Goal: Task Accomplishment & Management: Manage account settings

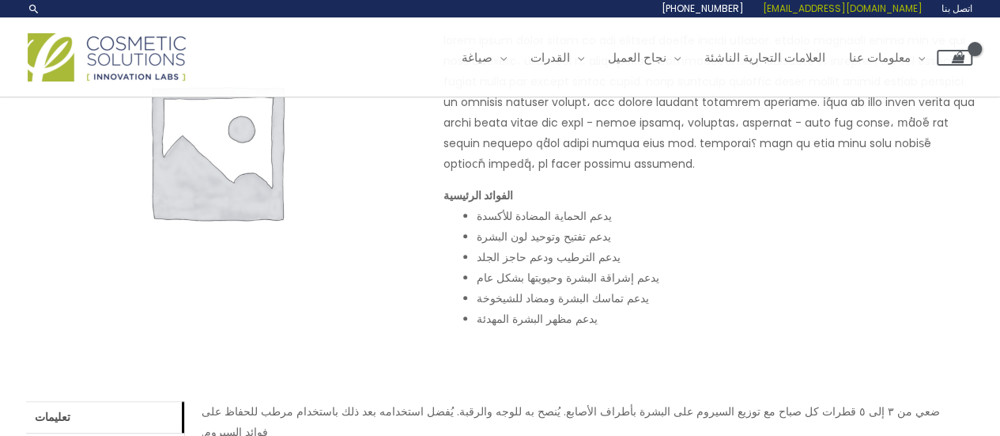
scroll to position [228, 0]
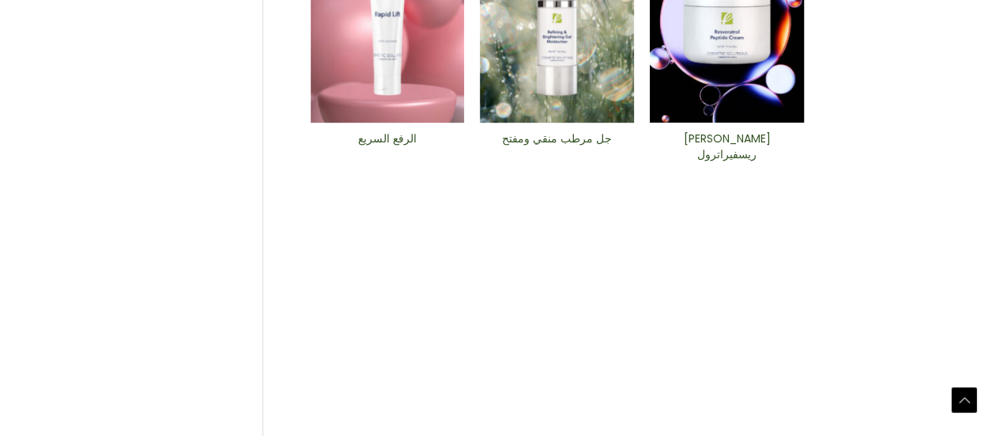
scroll to position [763, 0]
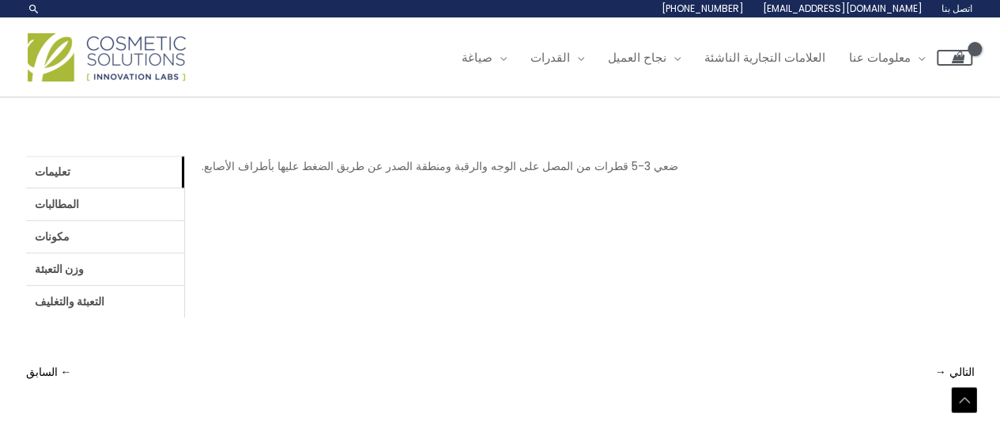
scroll to position [576, 0]
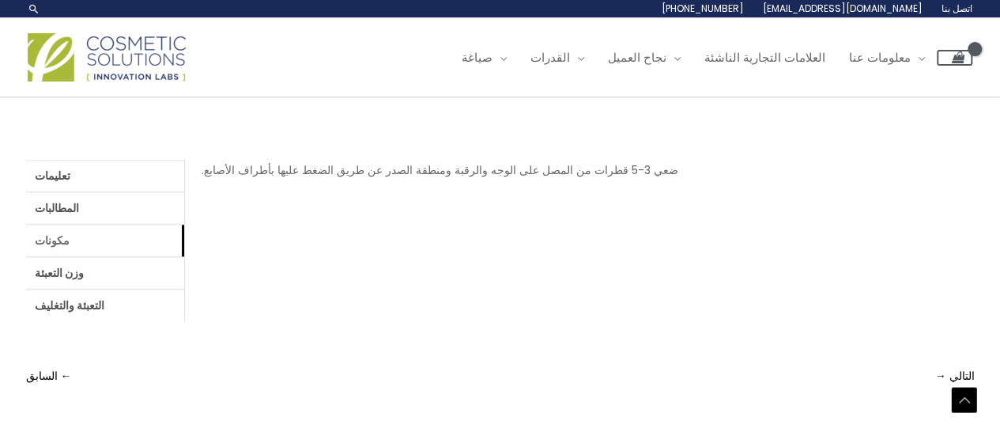
click at [76, 238] on link "مكونات" at bounding box center [105, 241] width 158 height 32
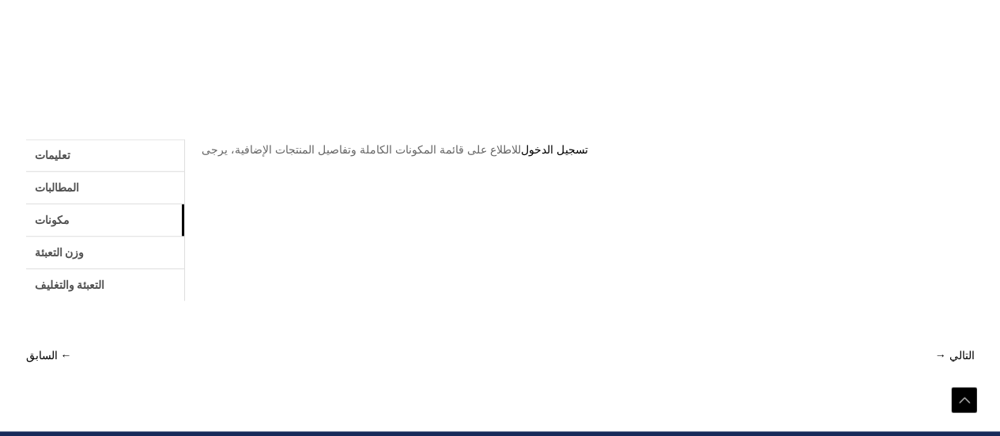
scroll to position [633, 0]
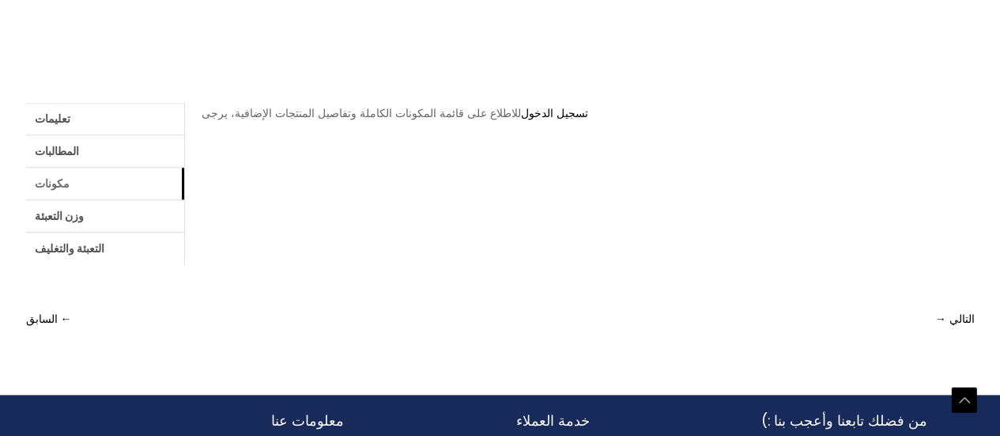
click at [82, 191] on link "مكونات" at bounding box center [105, 184] width 158 height 32
click at [560, 112] on font "تسجيل الدخول" at bounding box center [554, 113] width 67 height 16
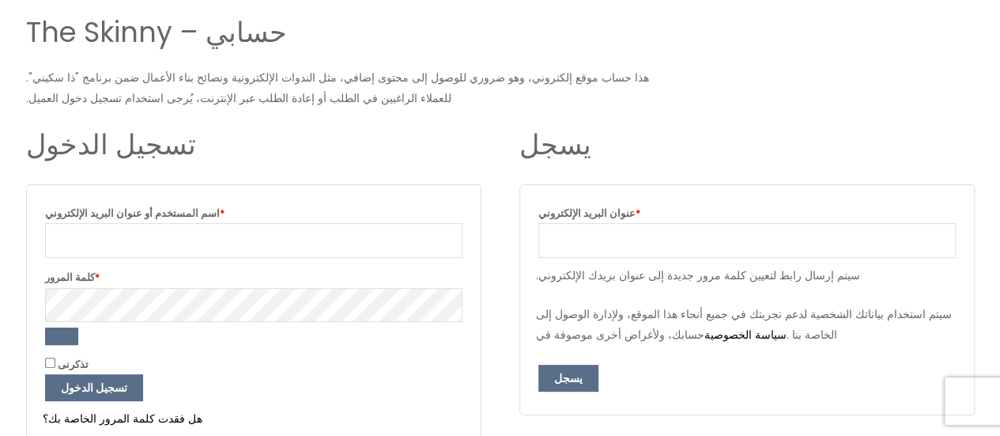
scroll to position [237, 0]
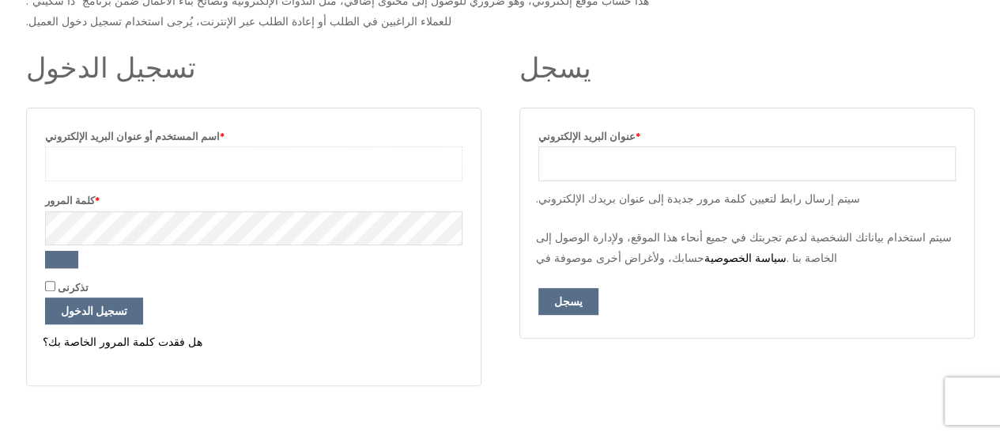
click at [115, 167] on input "اسم المستخدم أو عنوان البريد الإلكتروني * مطلوب" at bounding box center [254, 163] width 418 height 35
type input "[EMAIL_ADDRESS][DOMAIN_NAME]"
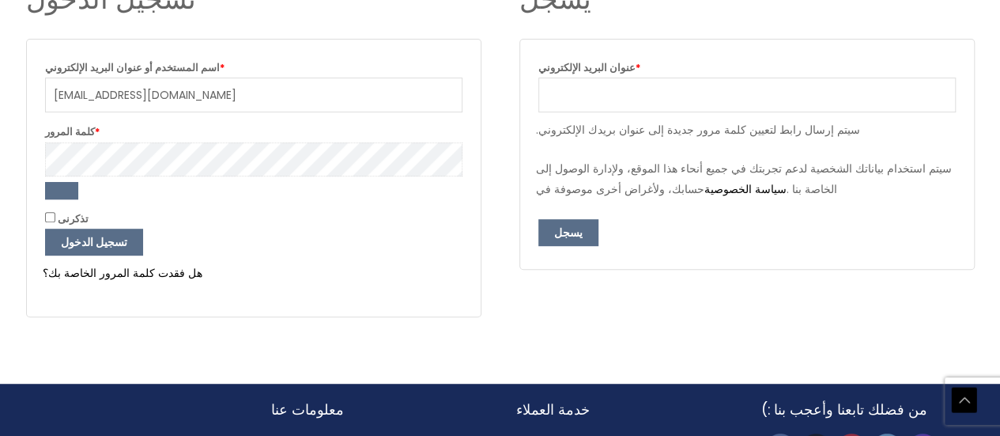
scroll to position [316, 0]
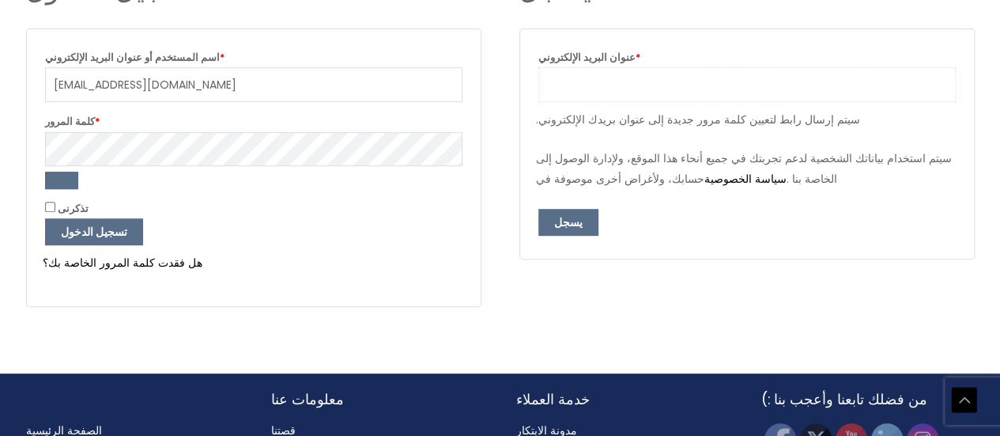
click at [607, 88] on input "عنوان البريد الإلكتروني * مطلوب" at bounding box center [748, 84] width 418 height 35
type input "shopluvita@gmail.com"
click at [560, 228] on font "يسجل" at bounding box center [568, 222] width 28 height 16
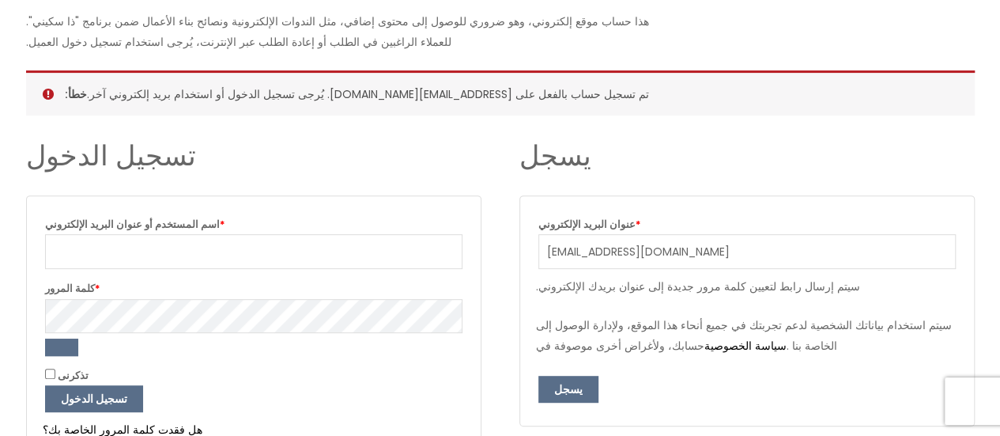
scroll to position [237, 0]
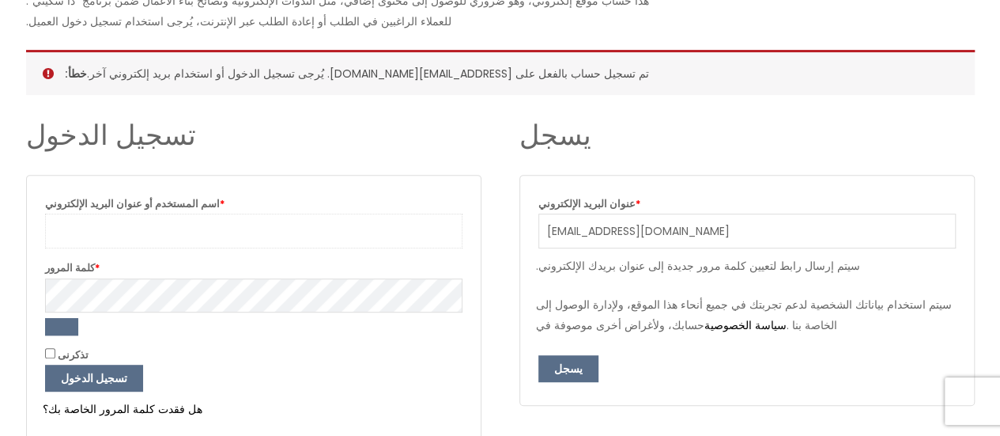
click at [189, 225] on input "اسم المستخدم أو عنوان البريد الإلكتروني * مطلوب" at bounding box center [254, 231] width 418 height 35
type input "[EMAIL_ADDRESS][DOMAIN_NAME]"
click at [51, 348] on input "تذكرنى" at bounding box center [50, 353] width 10 height 10
checkbox input "true"
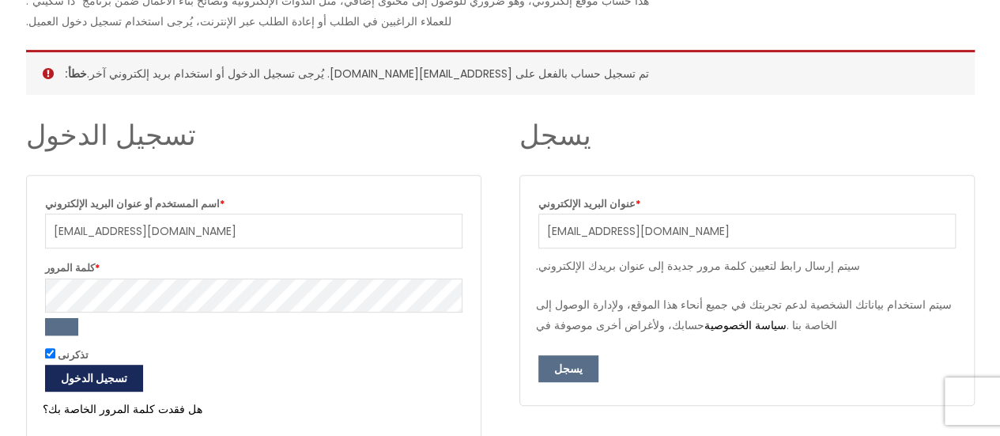
click at [100, 370] on font "تسجيل الدخول" at bounding box center [94, 378] width 66 height 16
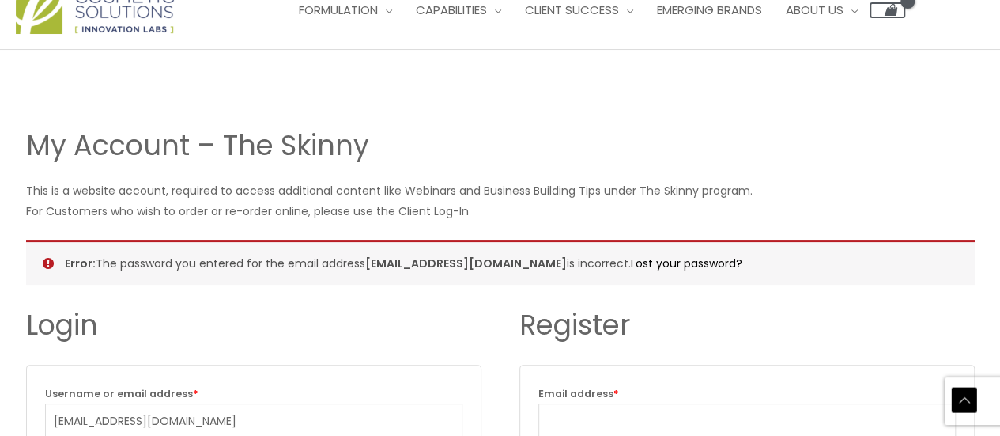
scroll to position [316, 0]
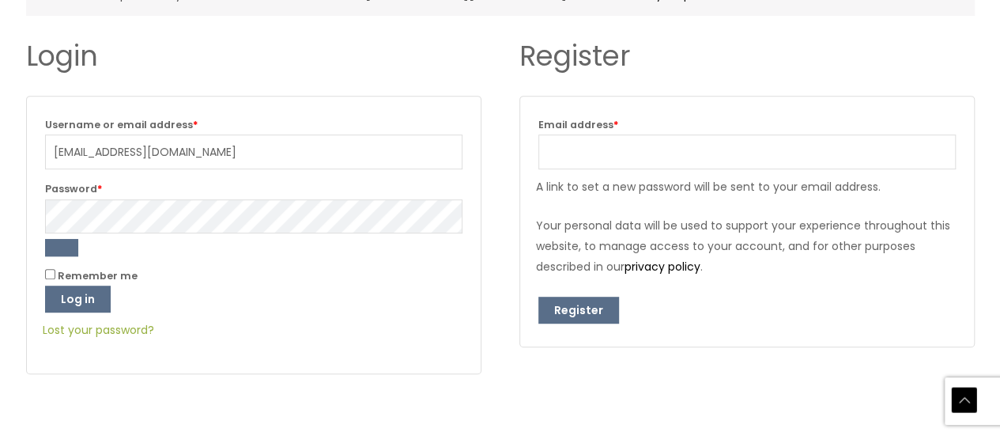
click at [122, 331] on link "Lost your password?" at bounding box center [98, 330] width 111 height 16
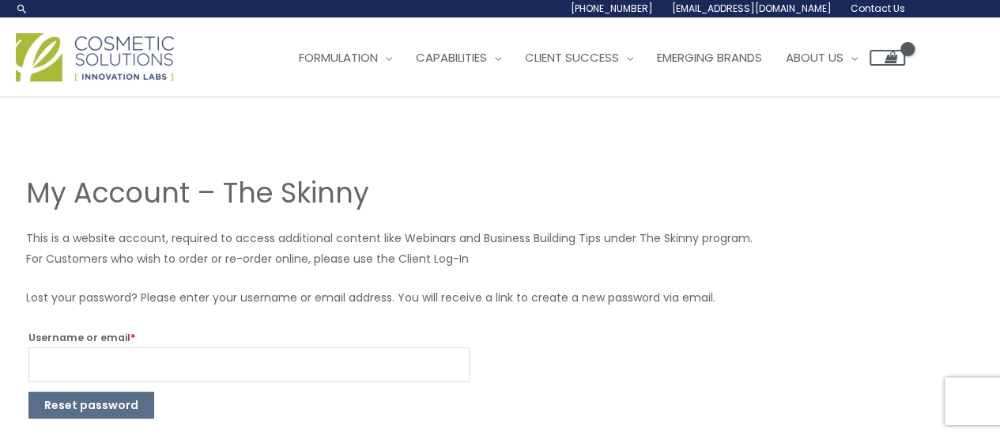
scroll to position [177, 0]
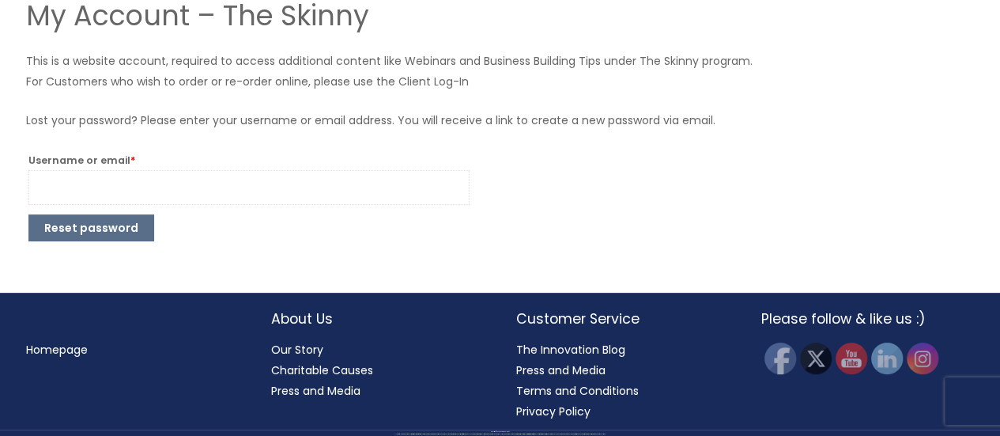
click at [114, 189] on input "Username or email * Required" at bounding box center [248, 187] width 441 height 35
type input "shopluvita@gmail.com"
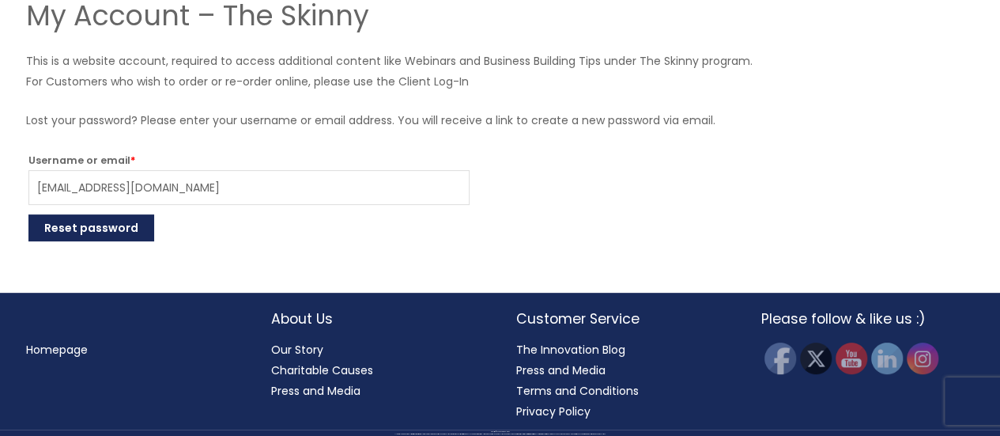
click at [96, 232] on button "Reset password" at bounding box center [91, 227] width 126 height 27
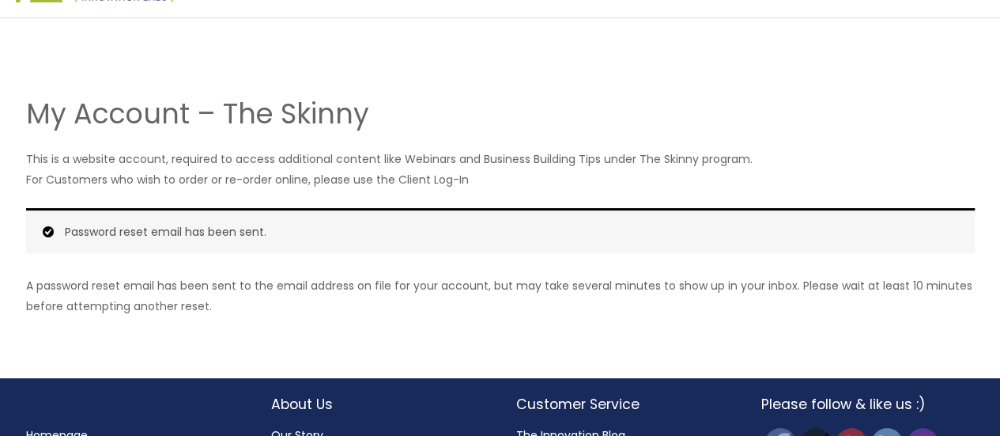
scroll to position [158, 0]
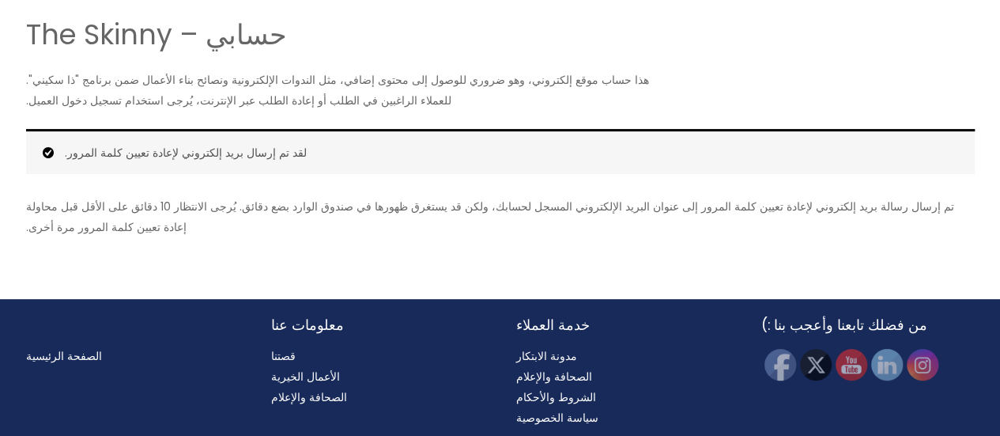
click at [676, 66] on div "حسابي – The Skinny هذا حساب موقع إلكتروني، وهو ضروري للوصول إلى محتوى إضافي، مث…" at bounding box center [500, 118] width 949 height 271
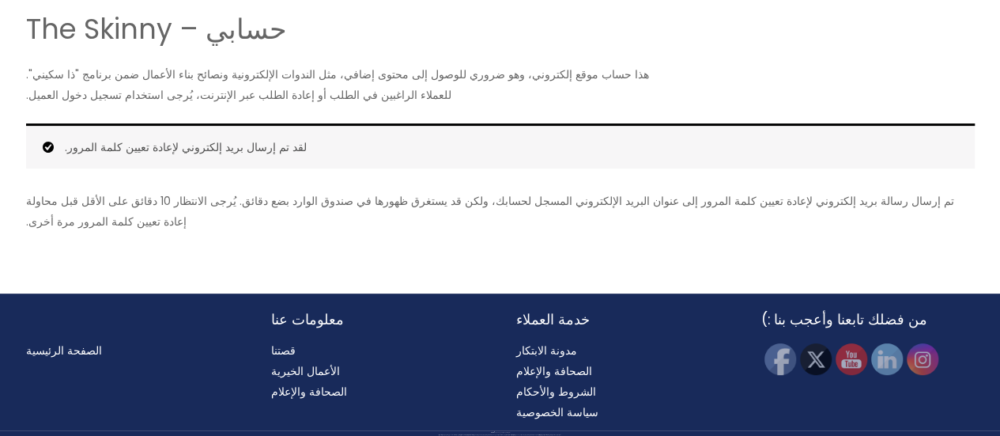
scroll to position [164, 0]
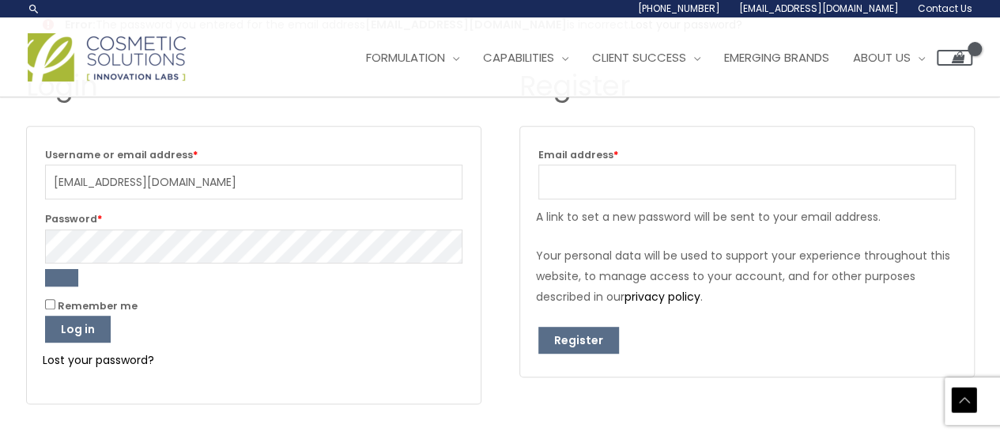
scroll to position [316, 0]
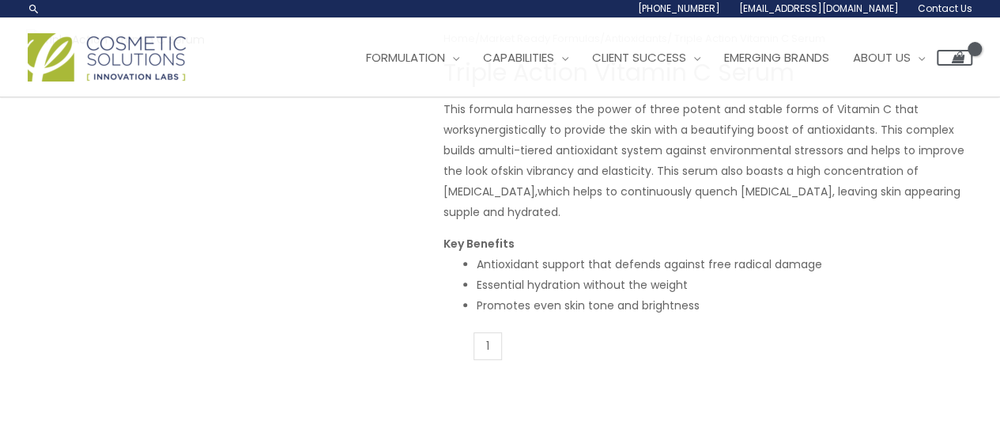
scroll to position [158, 0]
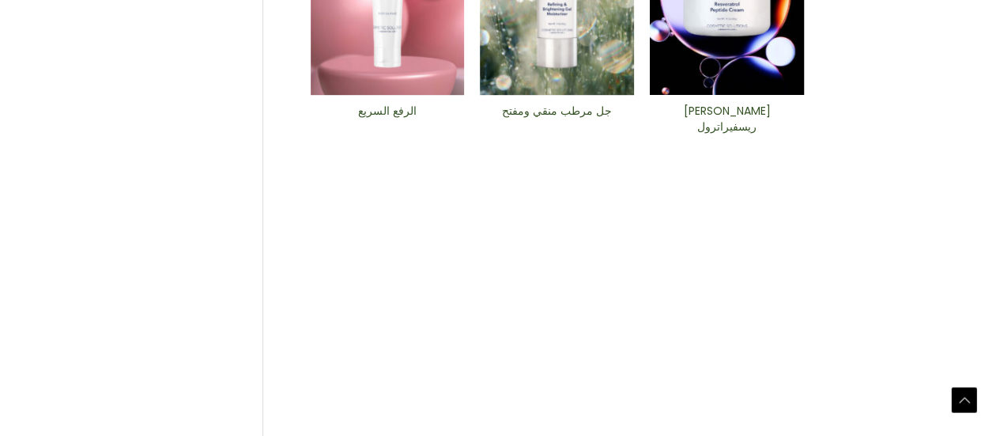
scroll to position [791, 0]
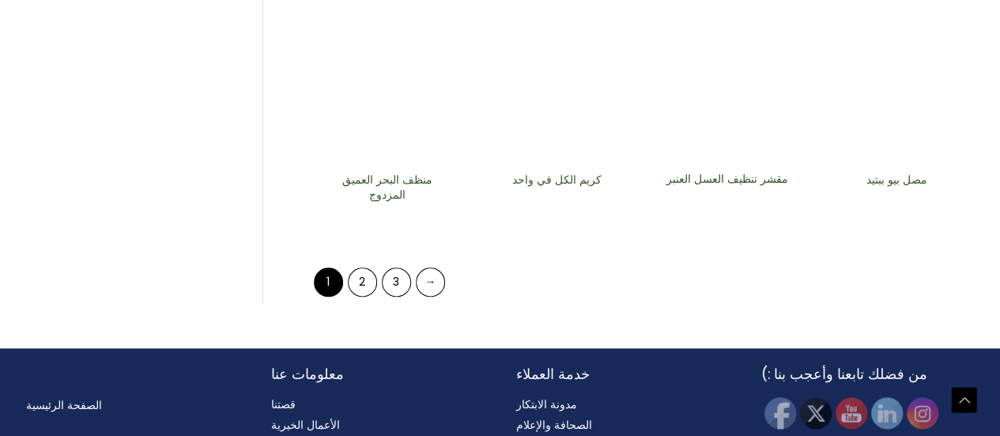
scroll to position [870, 0]
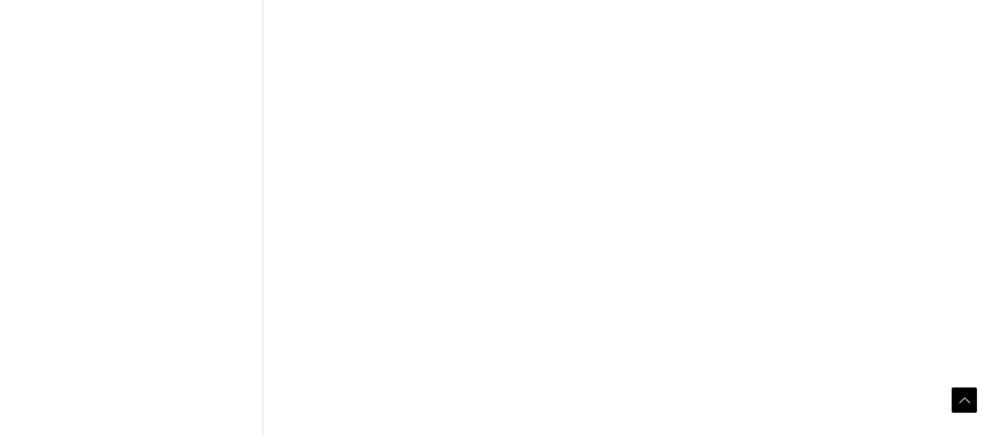
scroll to position [791, 0]
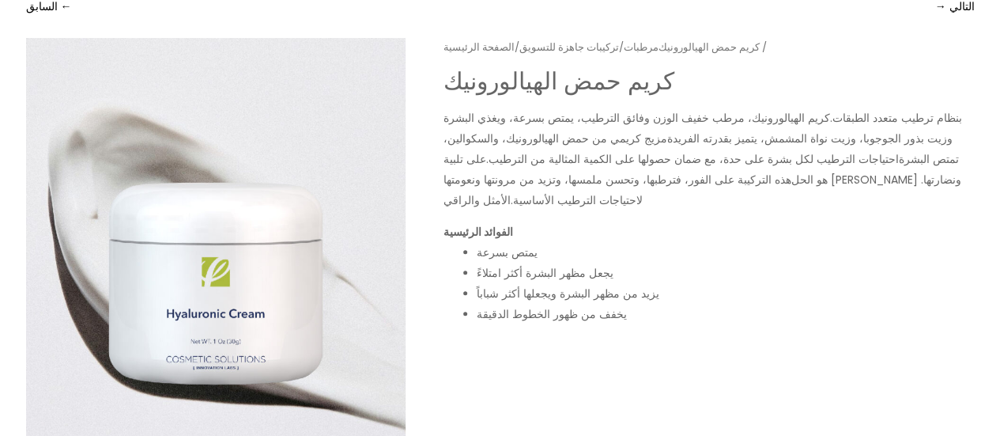
scroll to position [158, 0]
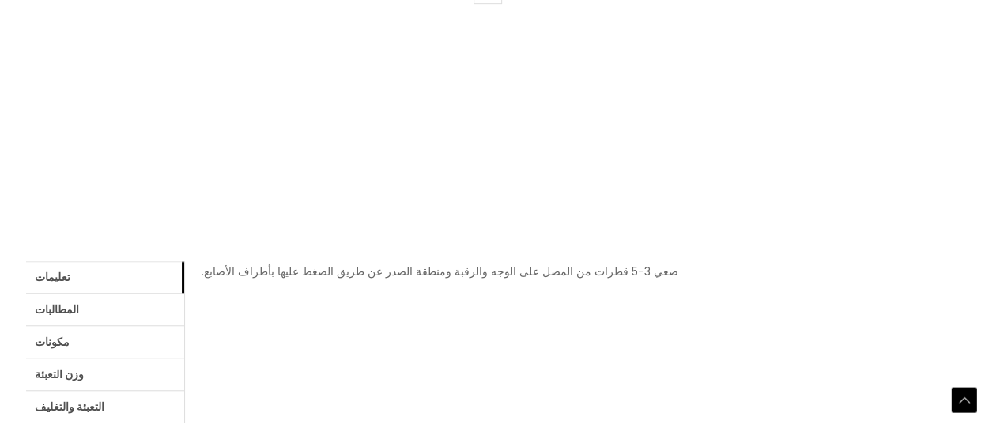
scroll to position [554, 0]
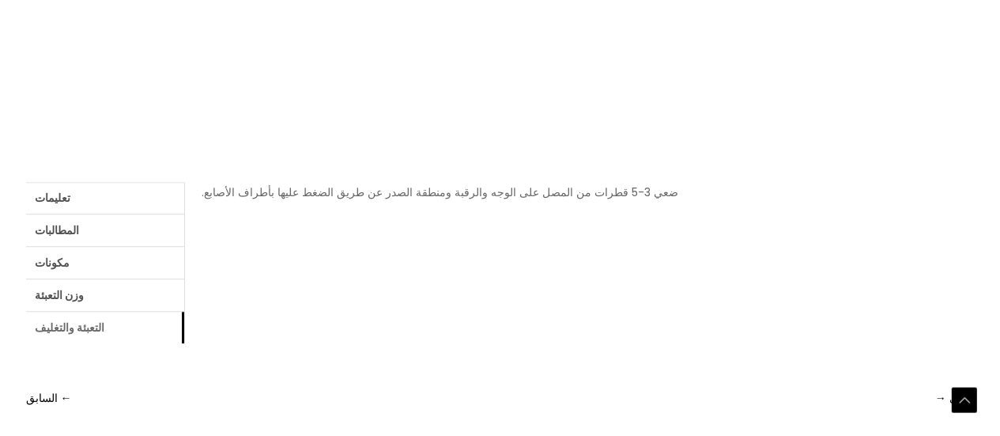
click at [74, 323] on font "التعبئة والتغليف" at bounding box center [70, 327] width 70 height 16
click at [78, 297] on font "وزن التعبئة" at bounding box center [59, 295] width 49 height 16
click at [93, 262] on link "مكونات" at bounding box center [105, 263] width 158 height 32
click at [565, 191] on font "تسجيل الدخول" at bounding box center [554, 192] width 67 height 16
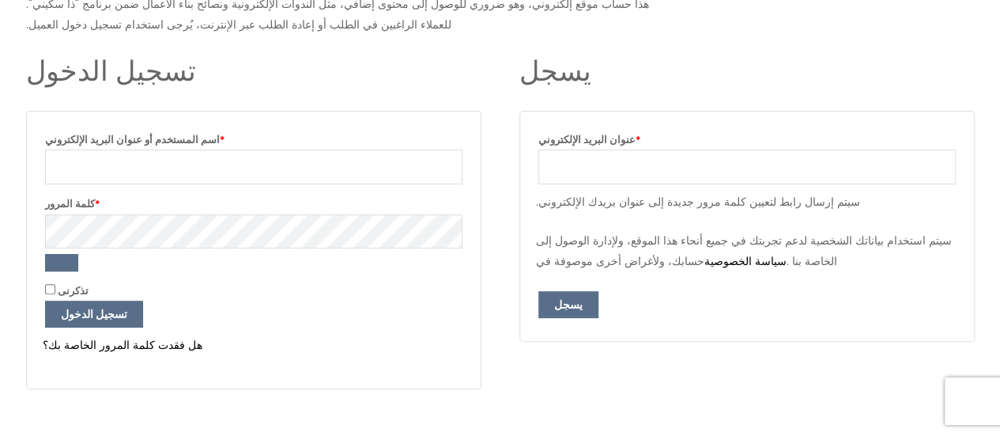
scroll to position [237, 0]
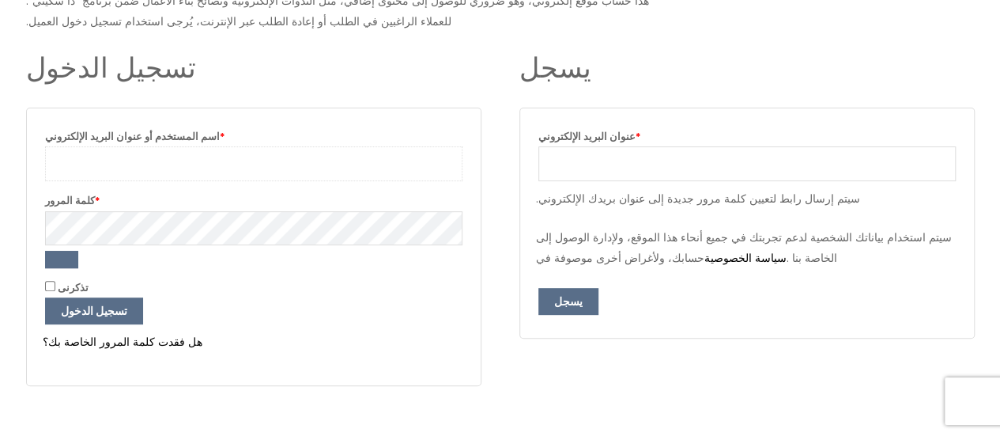
click at [94, 167] on input "اسم المستخدم أو عنوان البريد الإلكتروني * مطلوب" at bounding box center [254, 163] width 418 height 35
type input "shopluvita@gmail.com"
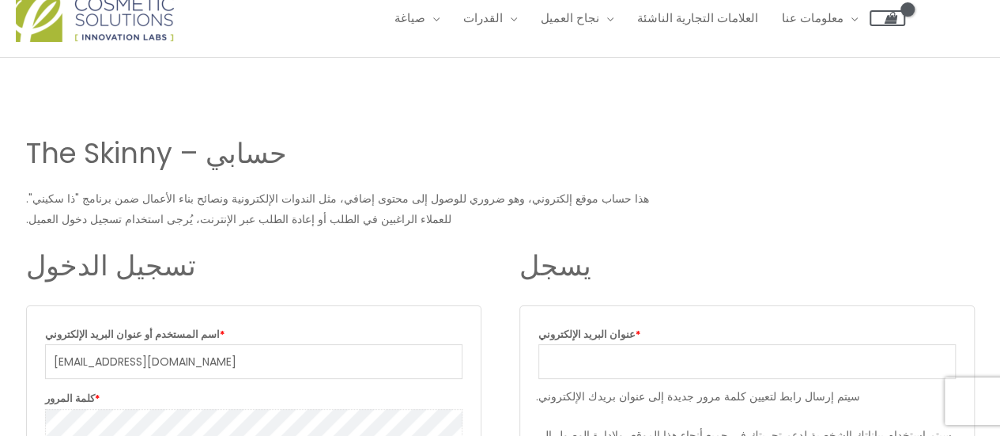
scroll to position [0, 0]
